Goal: Browse casually

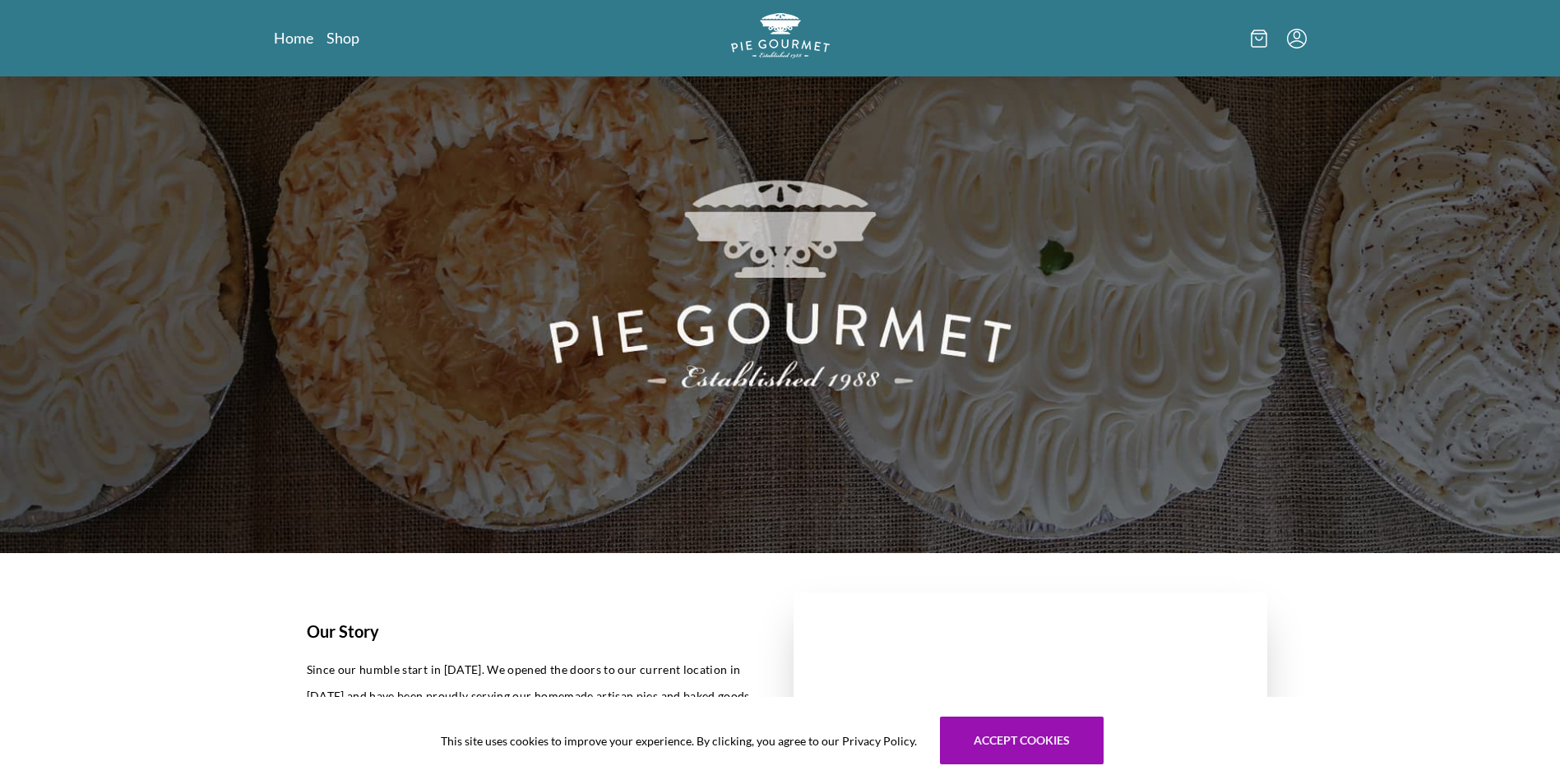
scroll to position [247, 0]
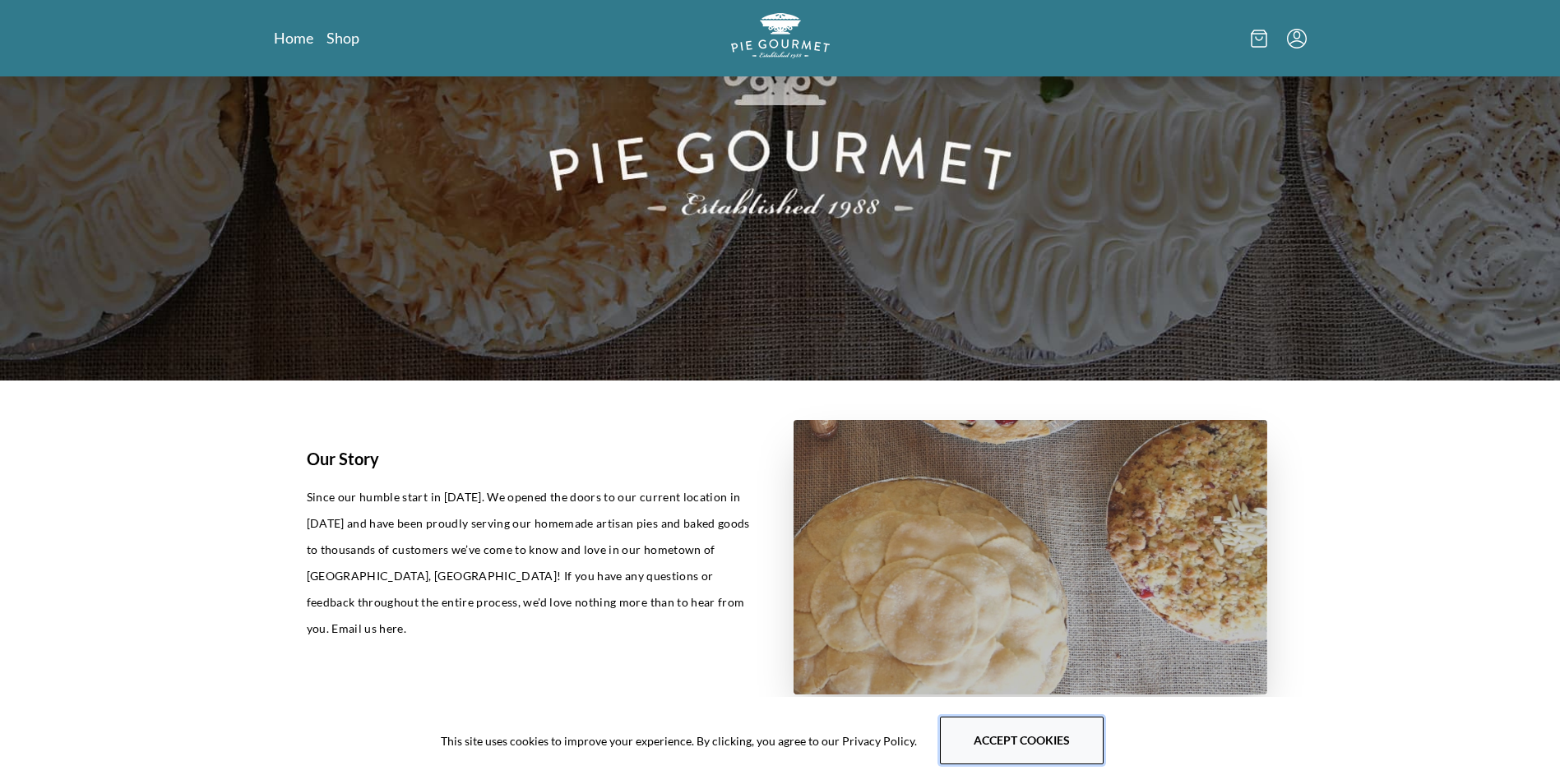
click at [1031, 728] on button "Accept cookies" at bounding box center [1022, 740] width 163 height 47
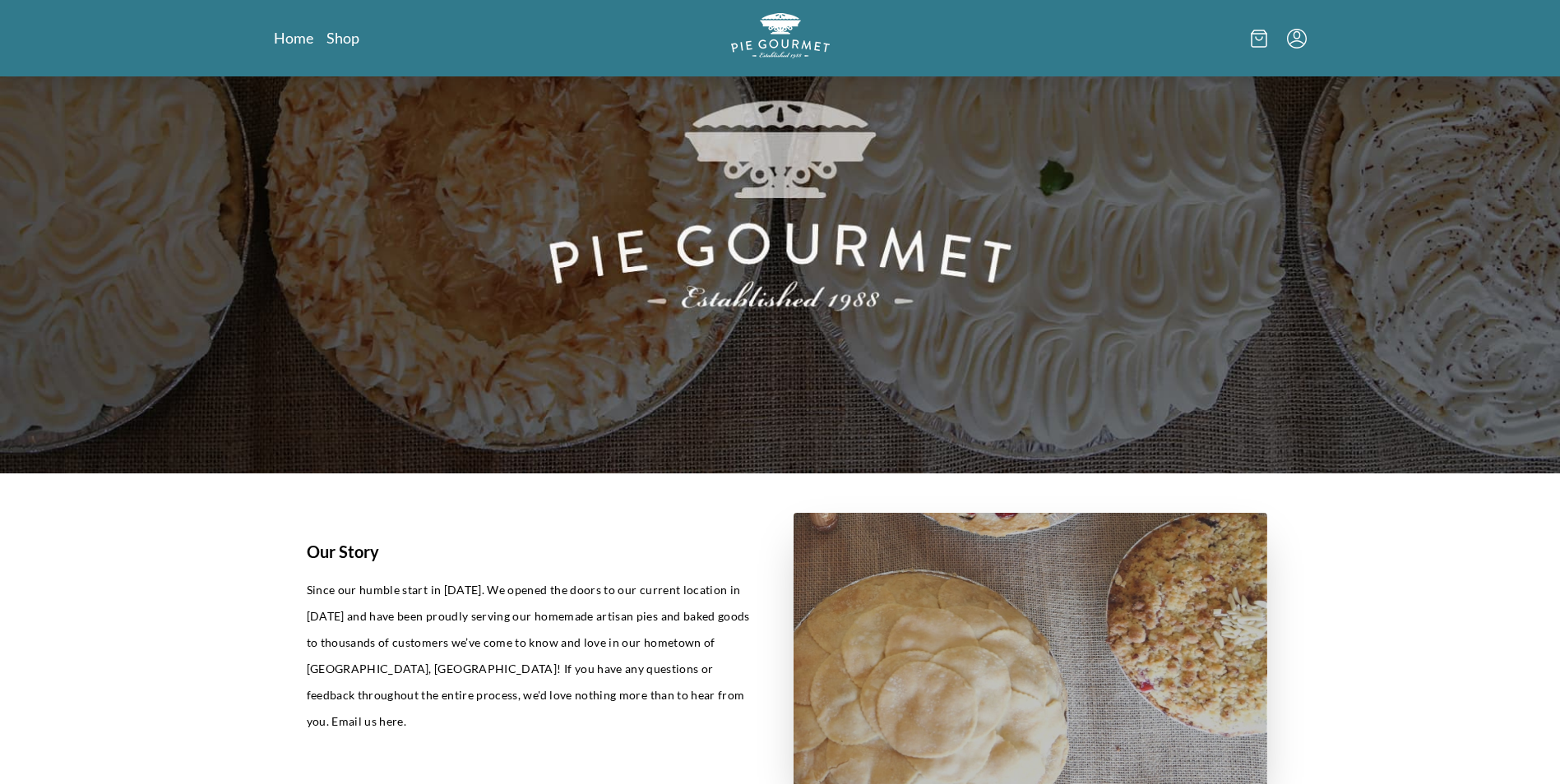
scroll to position [0, 0]
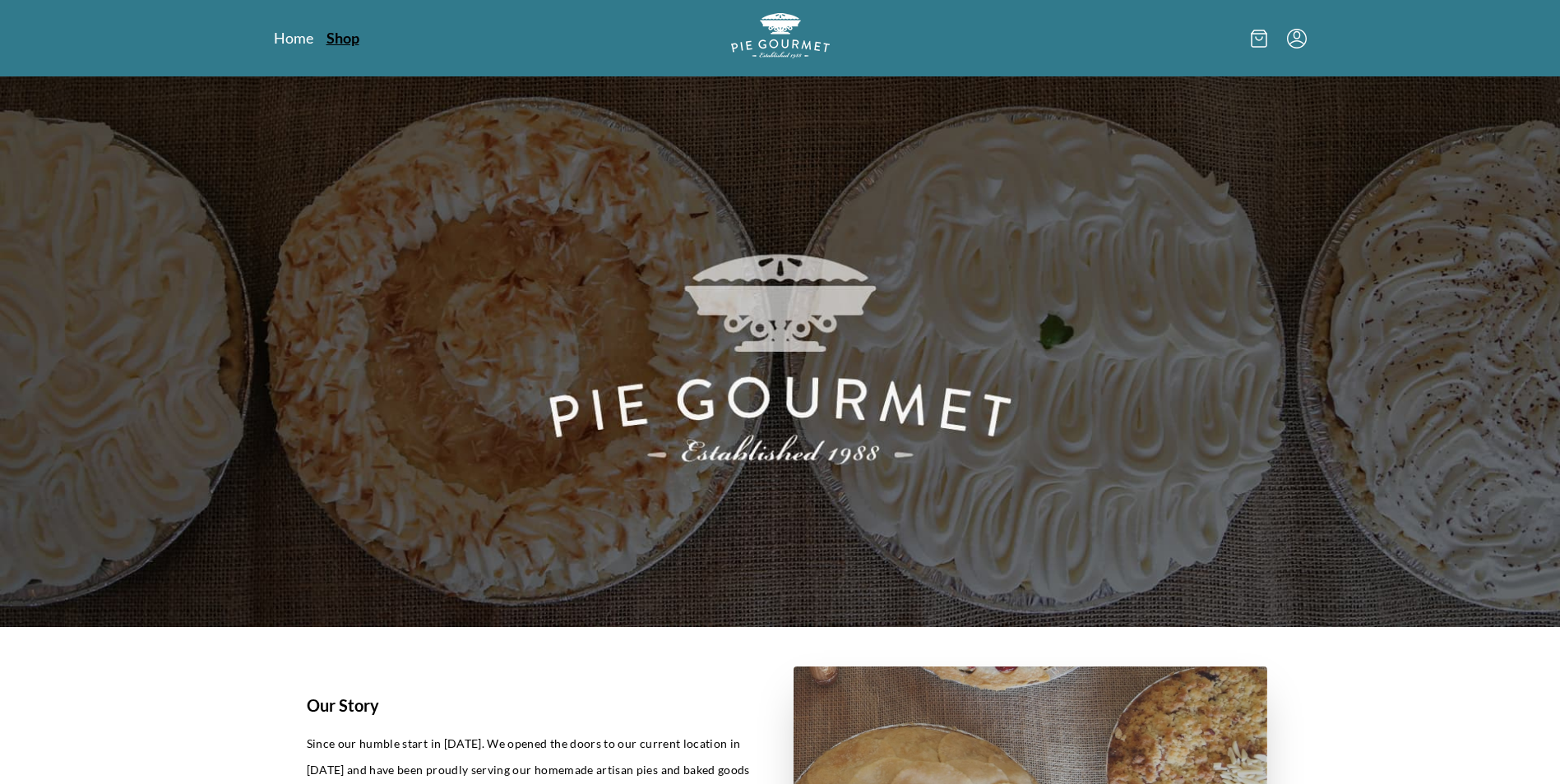
click at [334, 39] on link "Shop" at bounding box center [343, 37] width 32 height 20
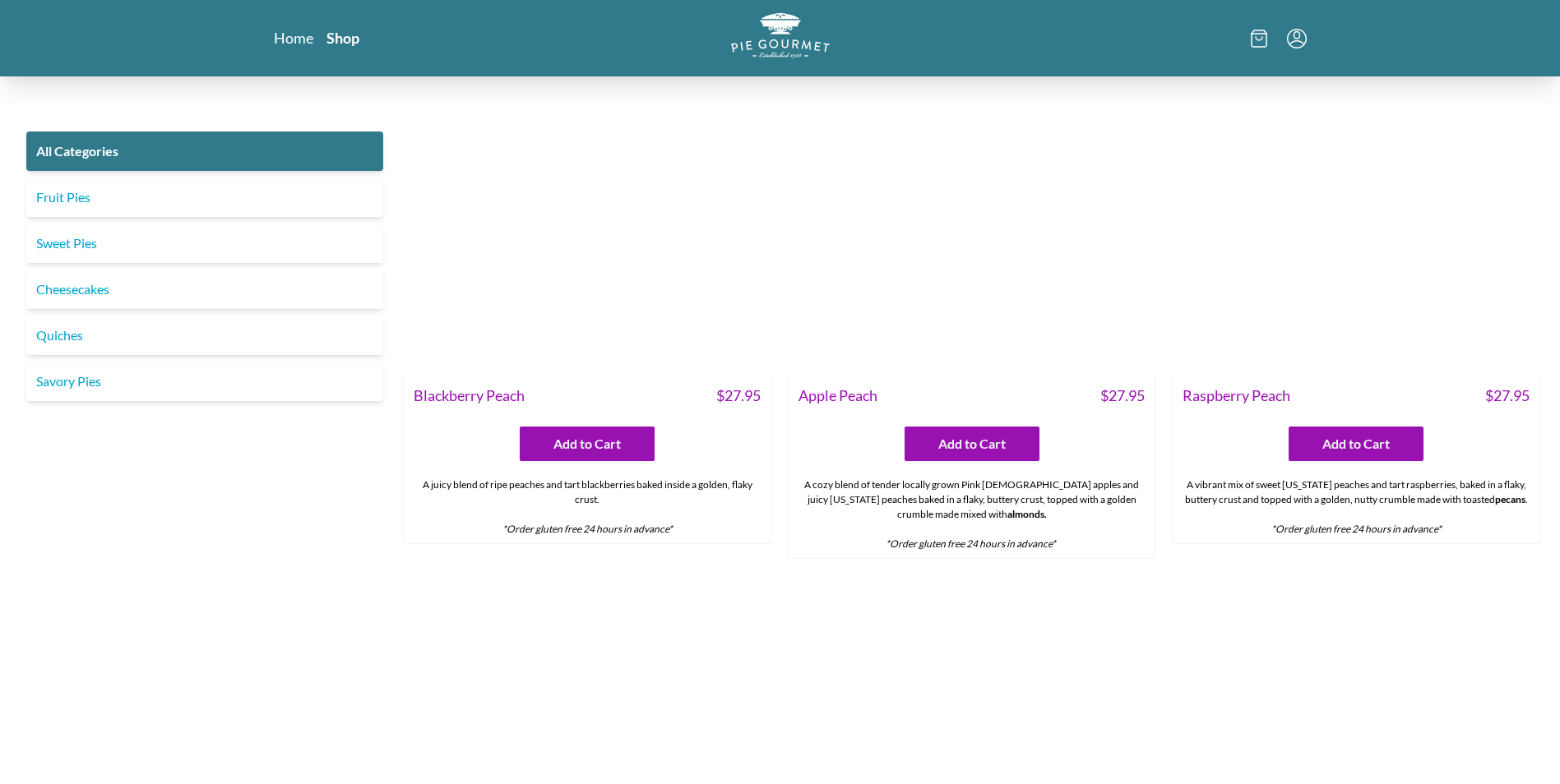
scroll to position [5752, 0]
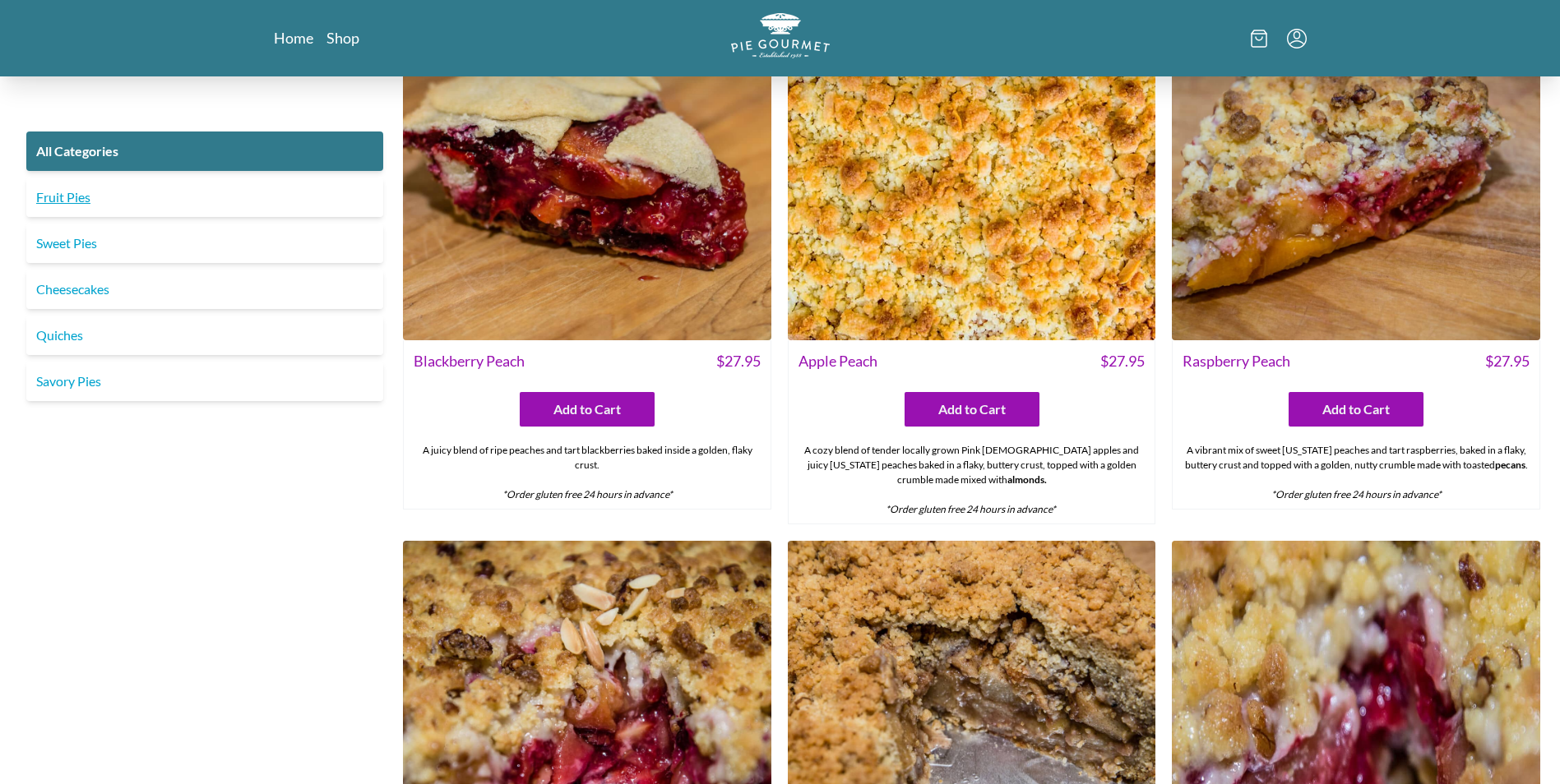
click at [85, 200] on link "Fruit Pies" at bounding box center [205, 197] width 357 height 39
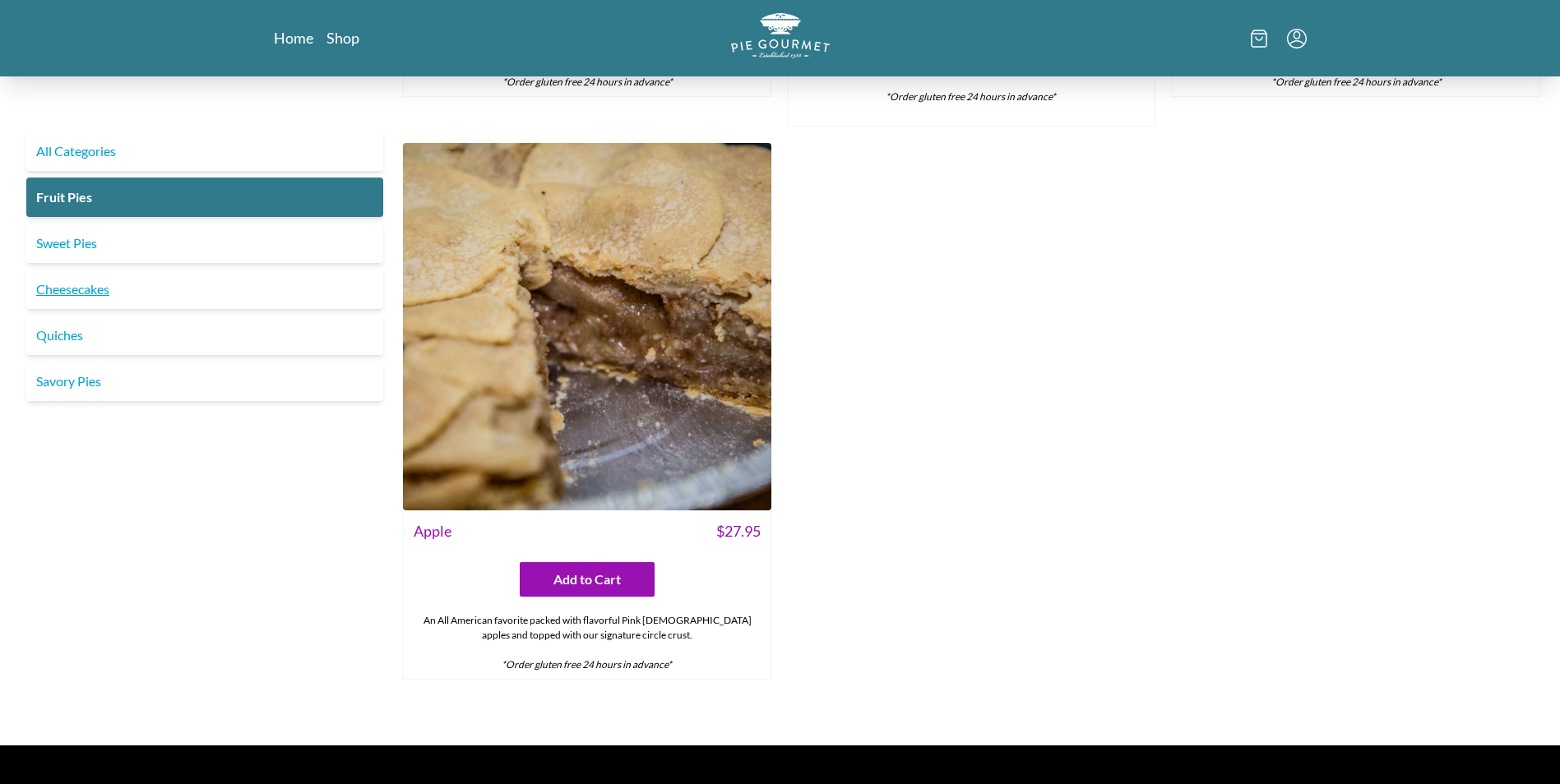
scroll to position [1556, 0]
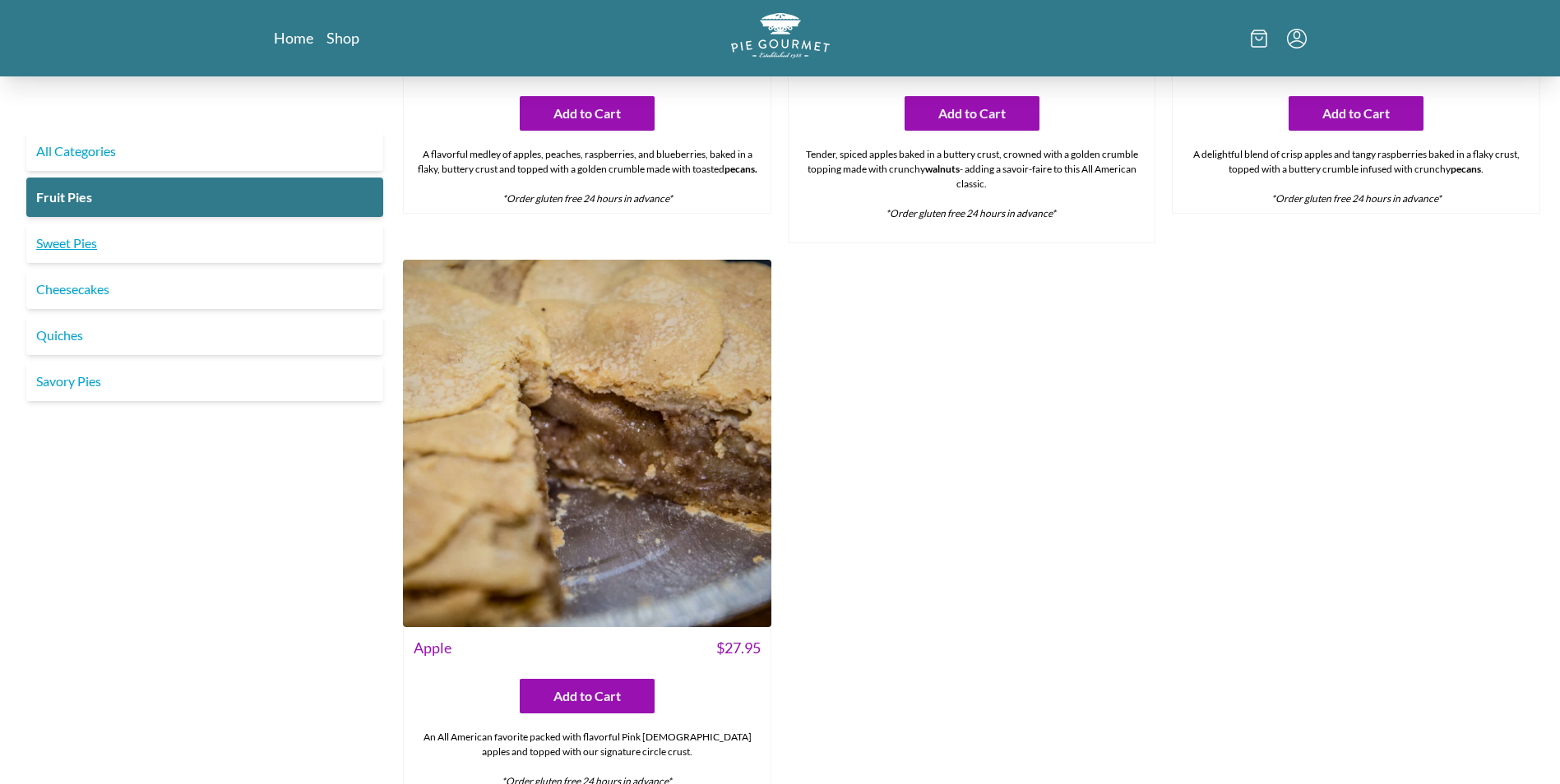
click at [80, 252] on link "Sweet Pies" at bounding box center [205, 243] width 357 height 39
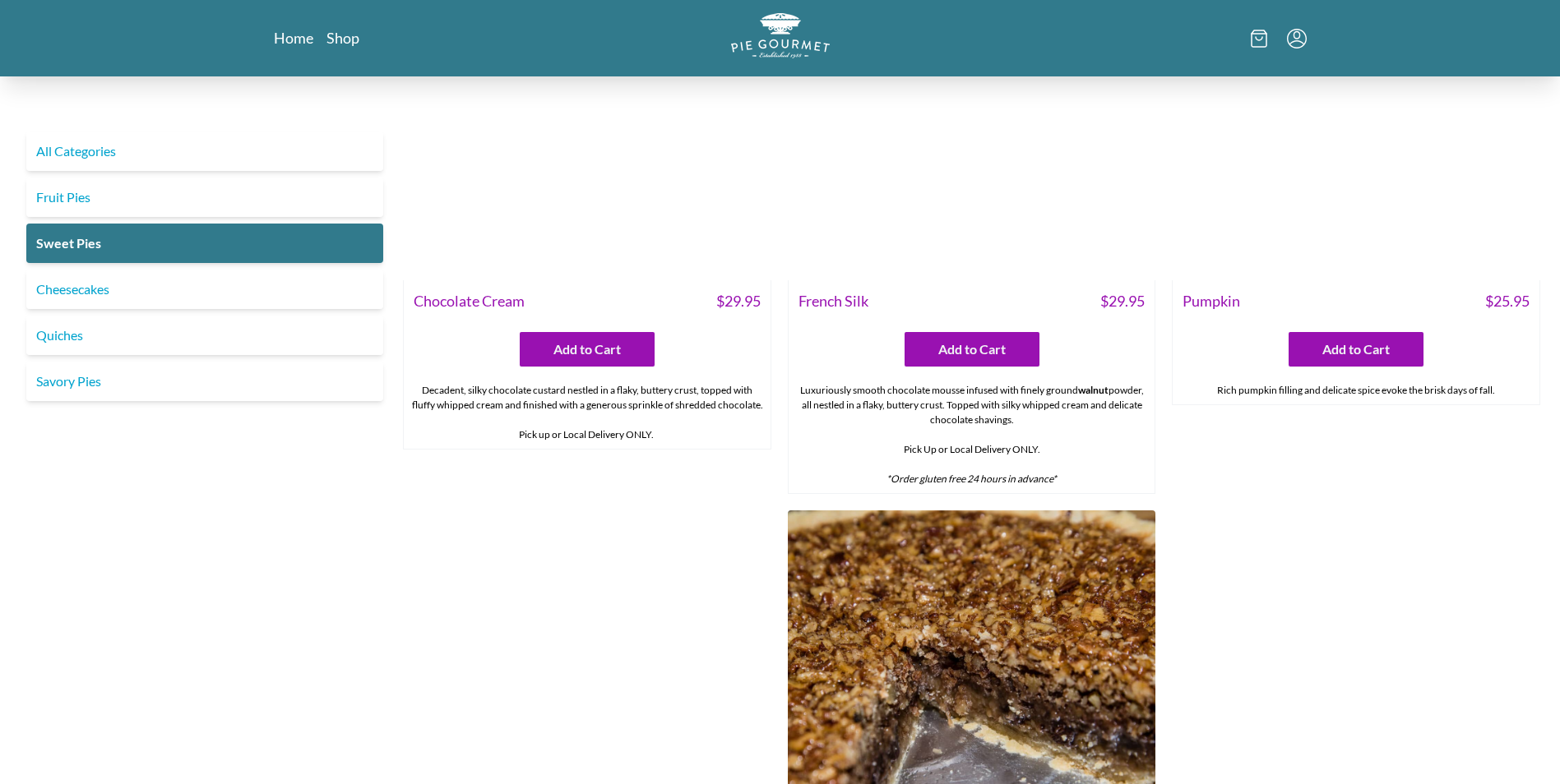
scroll to position [740, 0]
